Goal: Transaction & Acquisition: Obtain resource

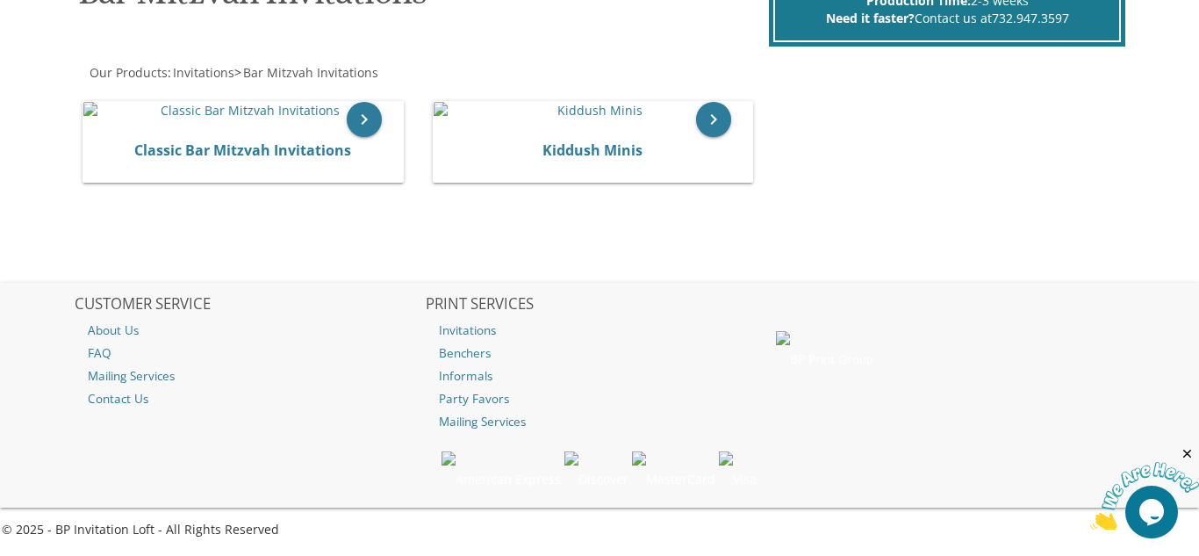
scroll to position [316, 0]
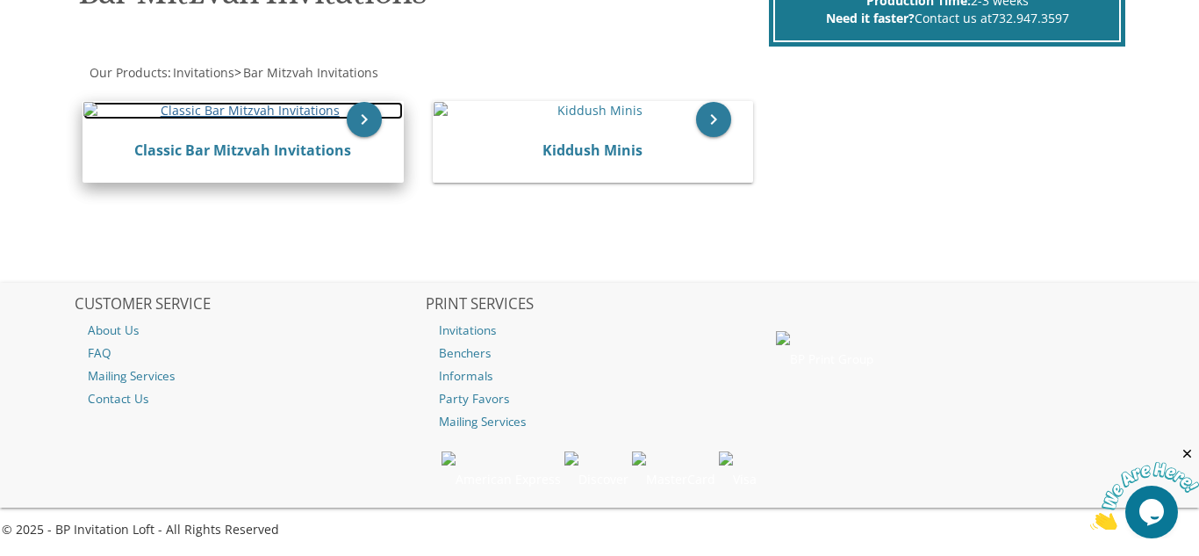
click at [177, 119] on img at bounding box center [243, 111] width 320 height 18
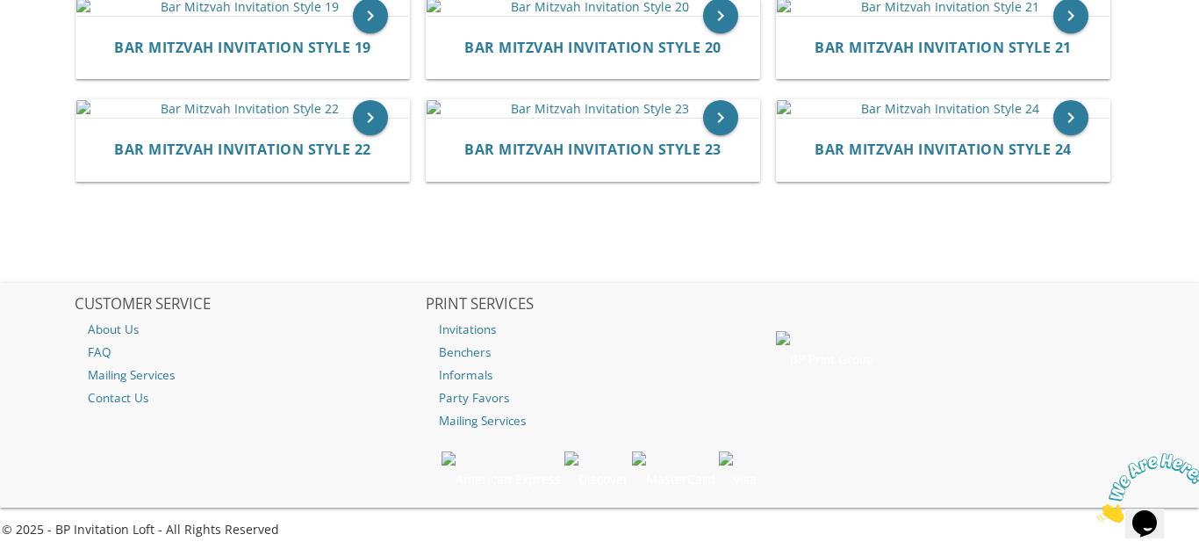
scroll to position [2254, 0]
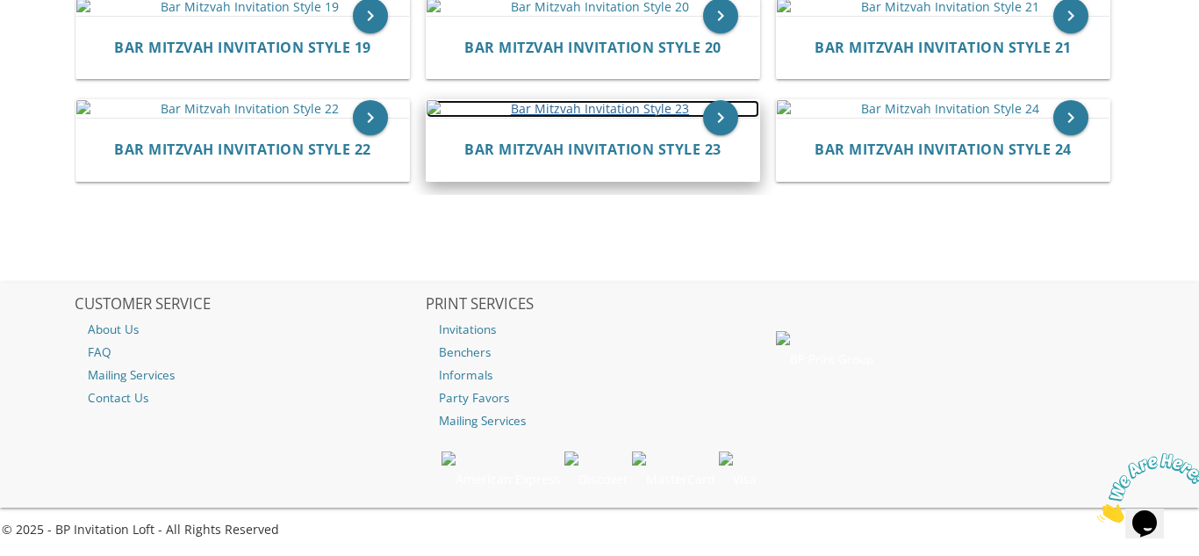
click at [532, 118] on img at bounding box center [593, 109] width 333 height 18
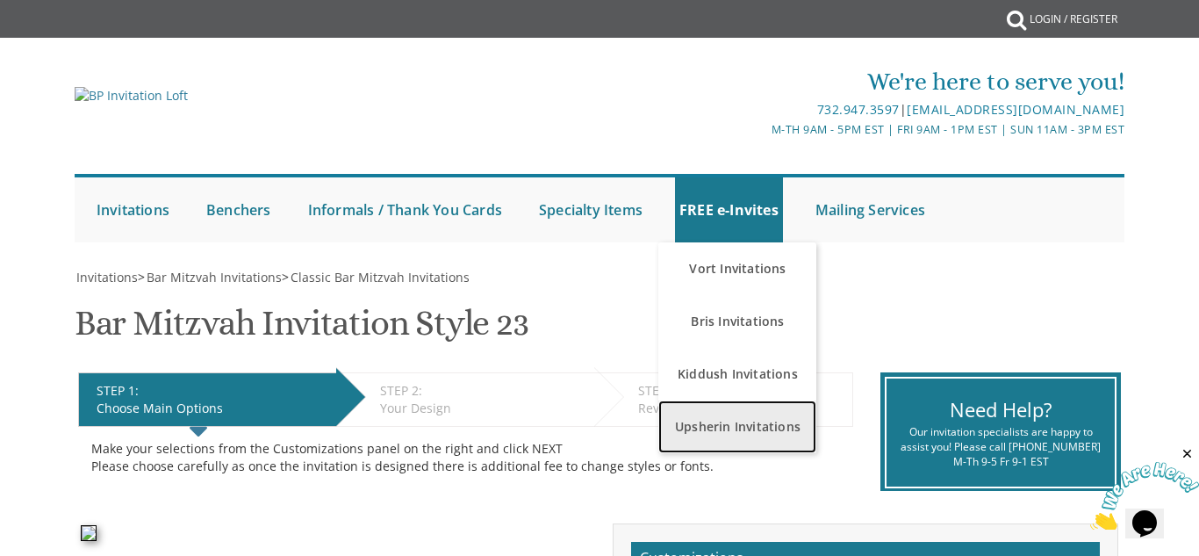
click at [721, 423] on link "Upsherin Invitations" at bounding box center [737, 426] width 158 height 53
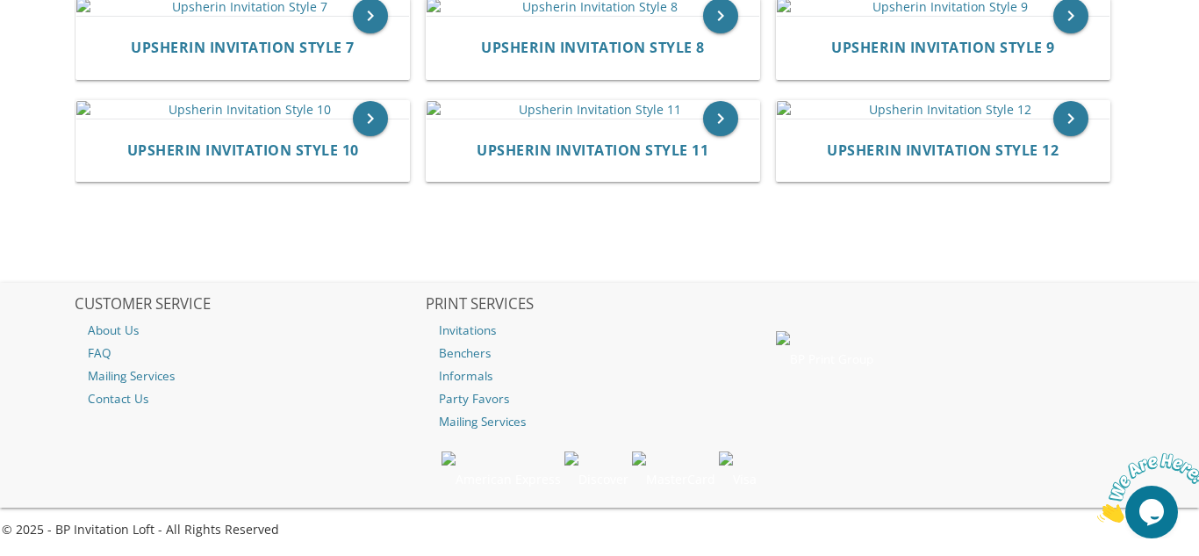
scroll to position [1147, 0]
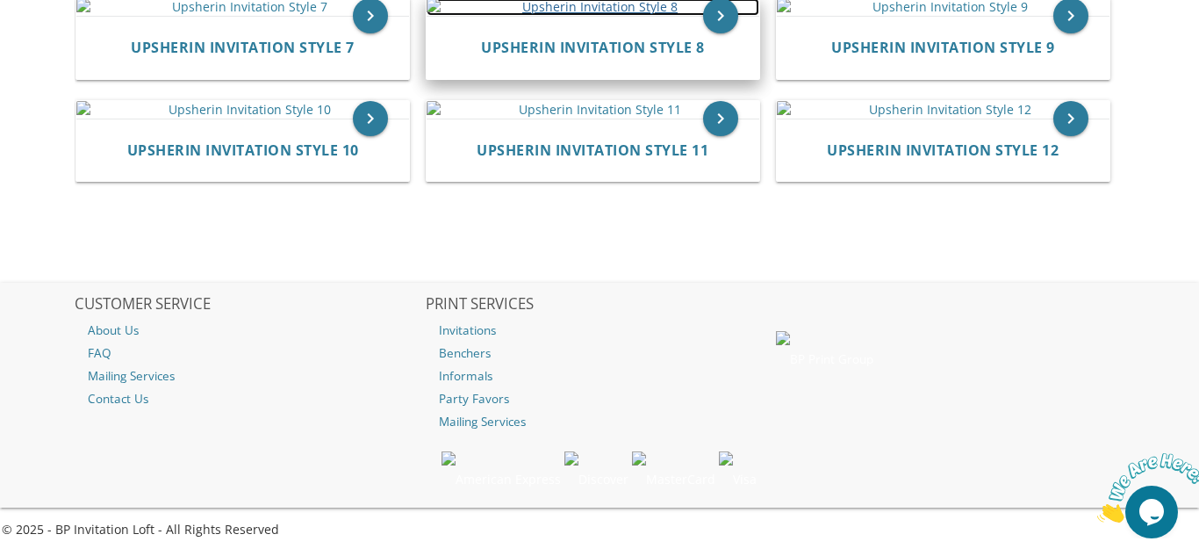
click at [564, 16] on img at bounding box center [593, 7] width 333 height 18
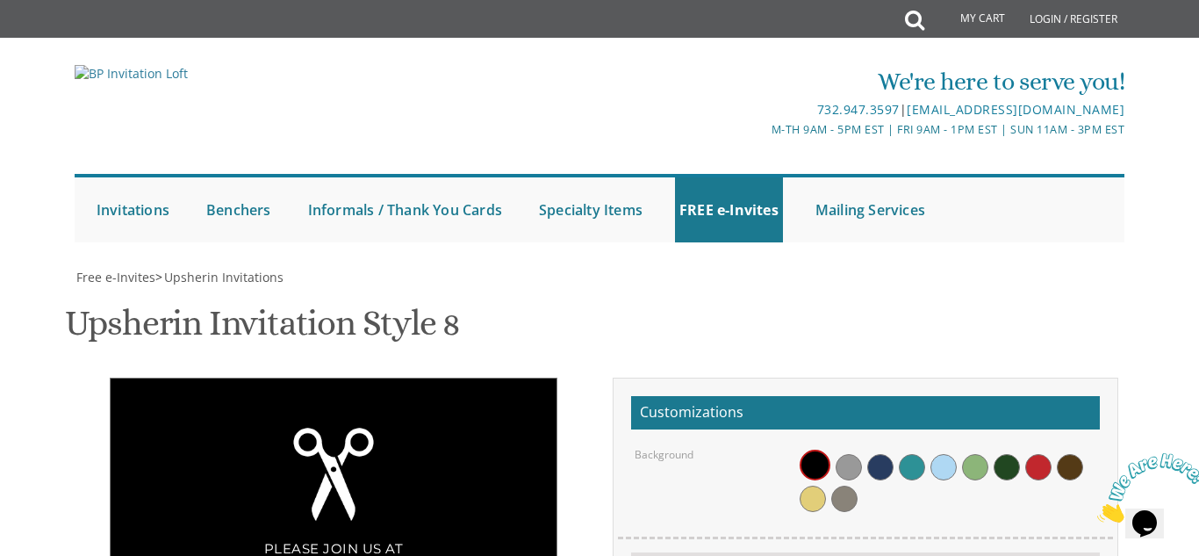
scroll to position [316, 0]
type textarea "[PERSON_NAME] Upsherin"
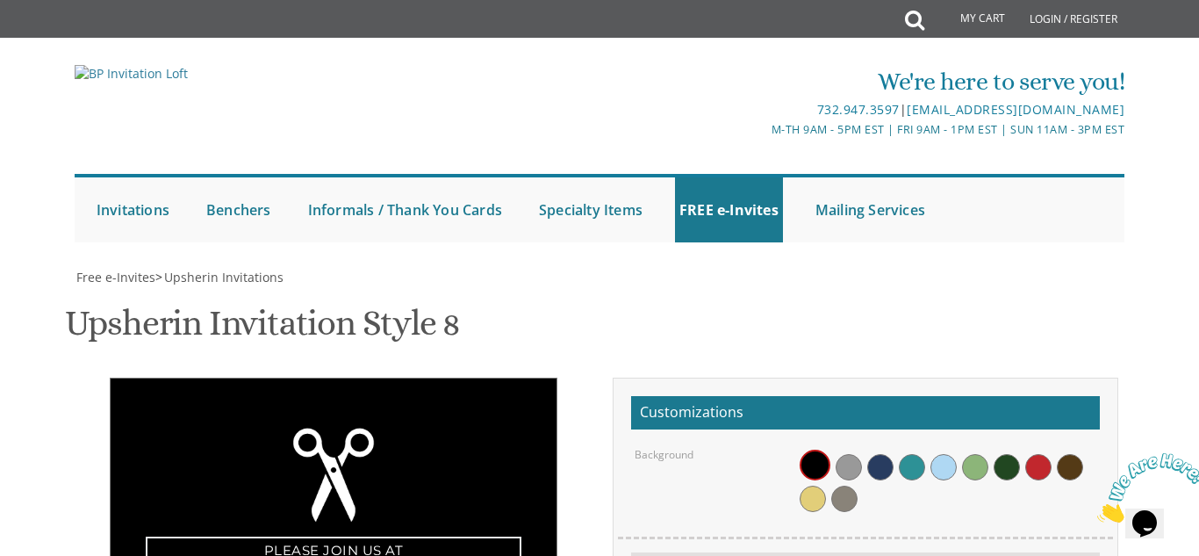
scroll to position [579, 0]
type textarea "Please come for pekelach for"
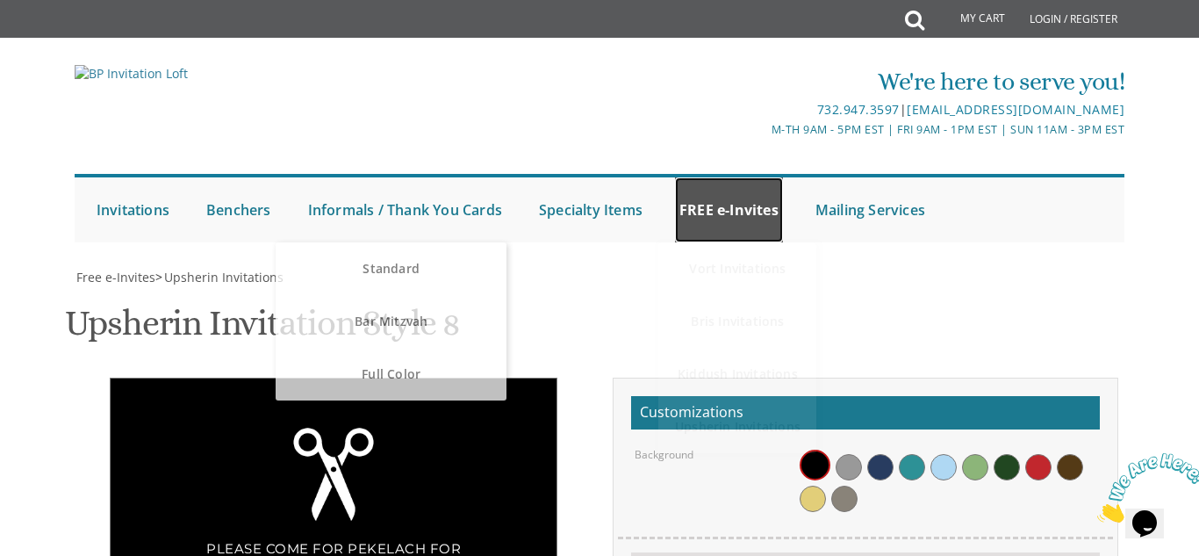
click at [758, 202] on link "FREE e-Invites" at bounding box center [729, 209] width 108 height 65
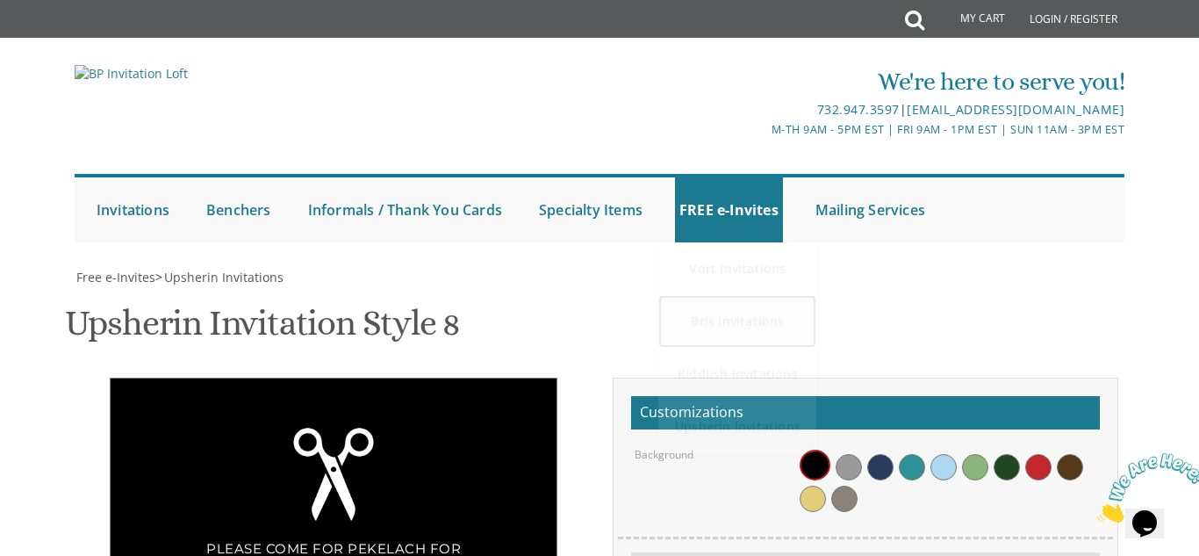
click at [733, 314] on link "Bris Invitations" at bounding box center [737, 321] width 158 height 53
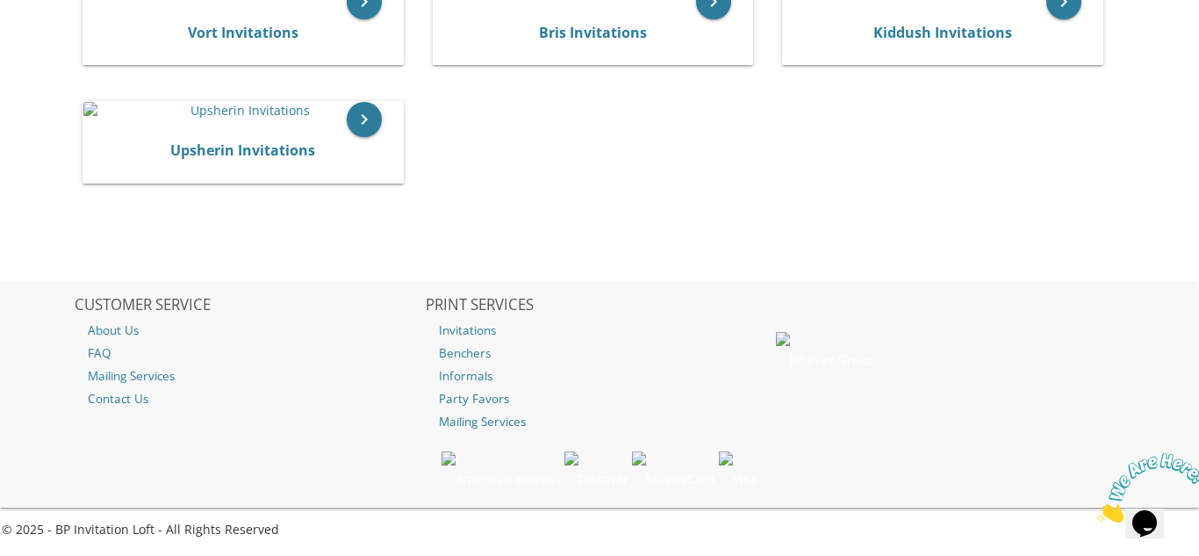
scroll to position [457, 0]
